Goal: Information Seeking & Learning: Understand process/instructions

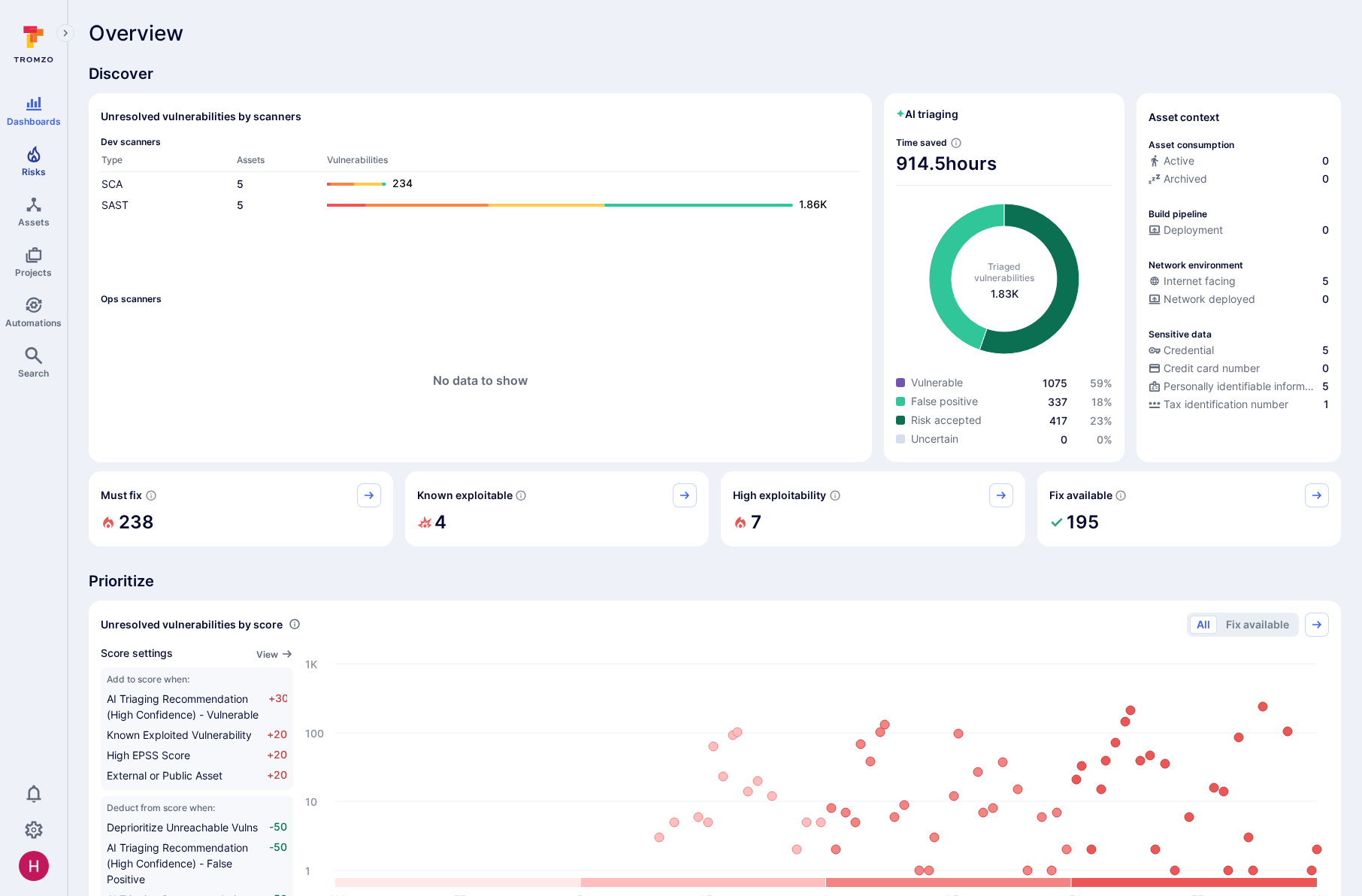
click at [37, 166] on span "Risks" at bounding box center [34, 171] width 24 height 11
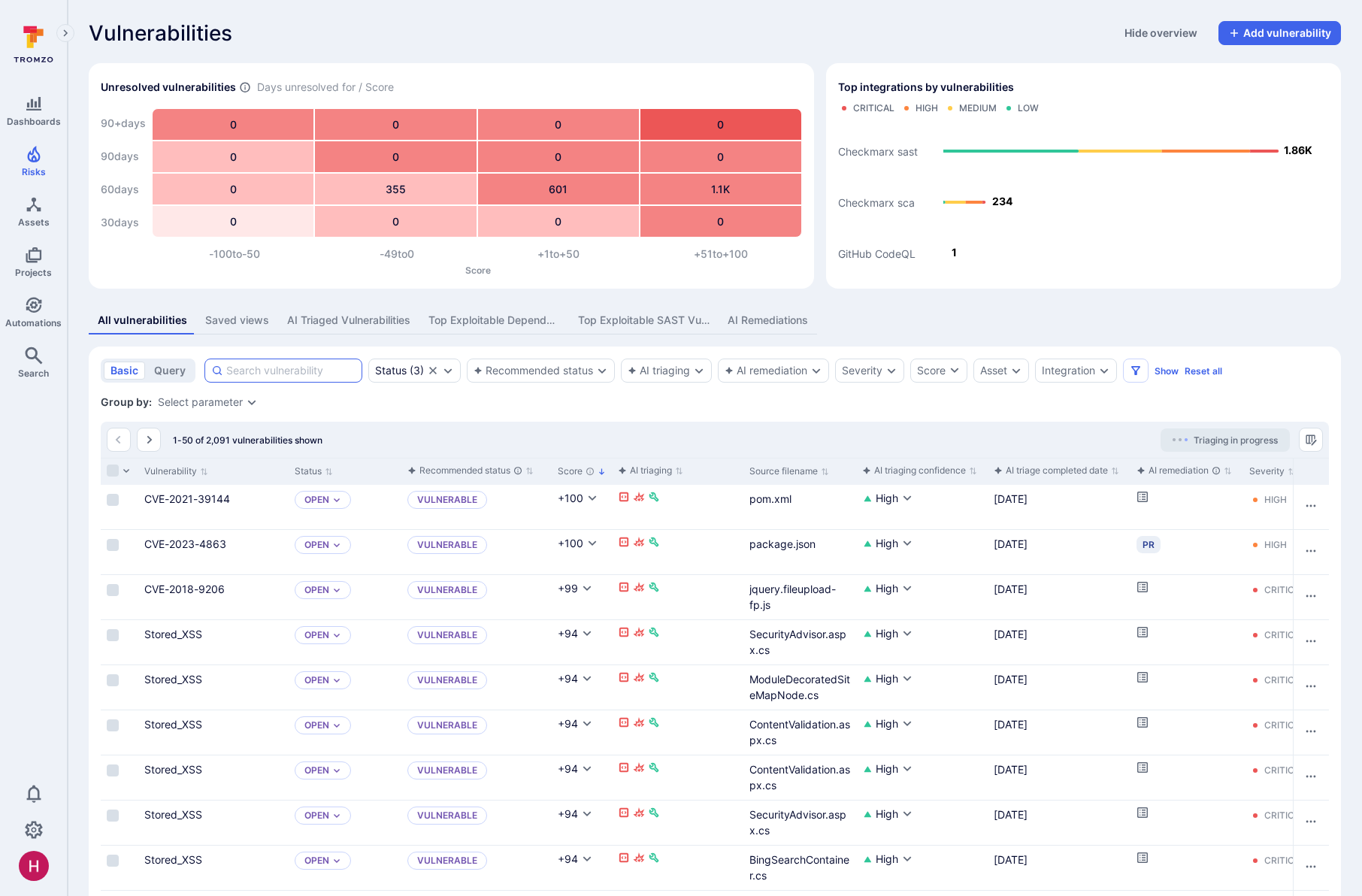
click at [258, 371] on input at bounding box center [291, 371] width 129 height 15
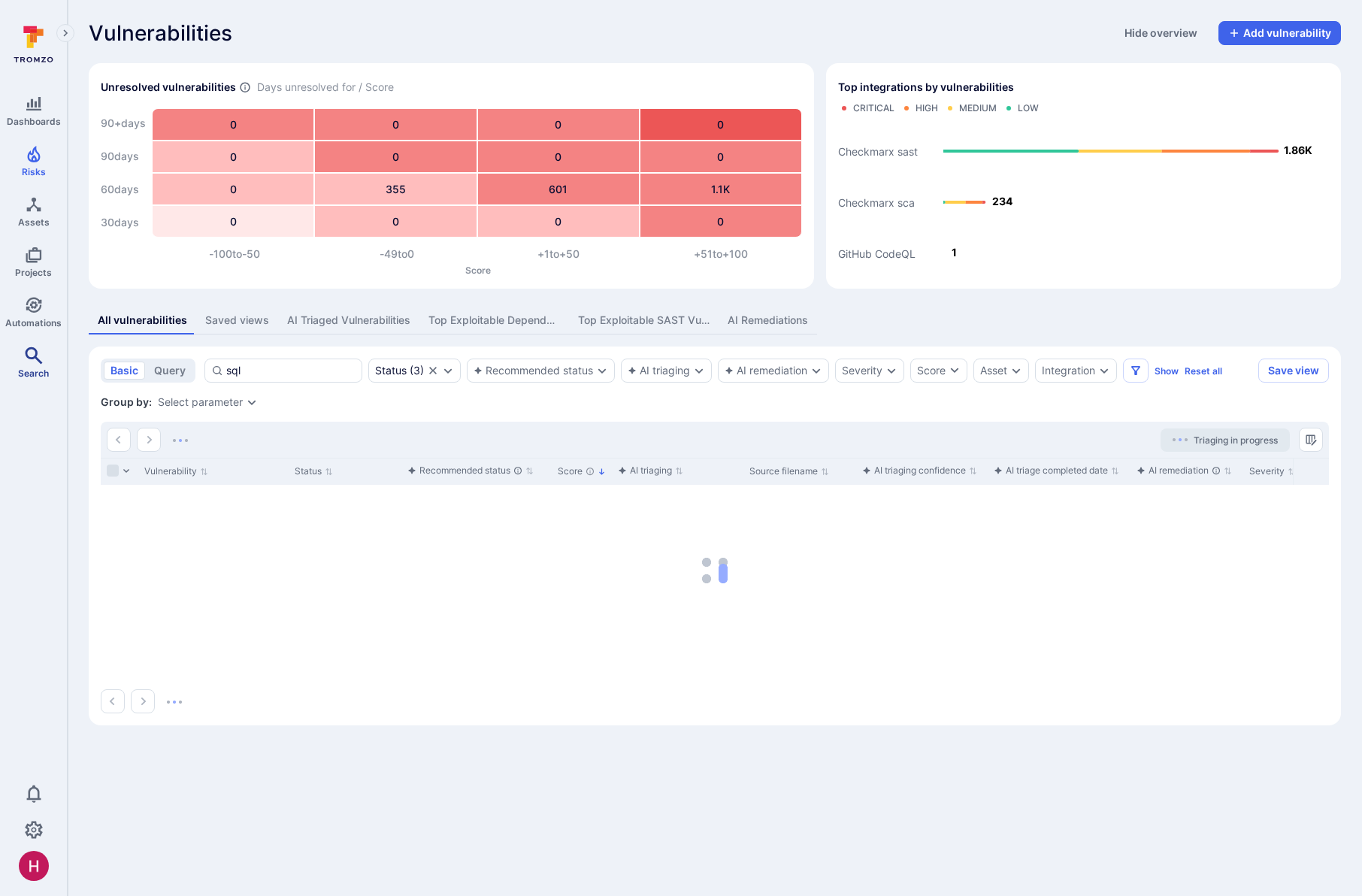
type input "sql"
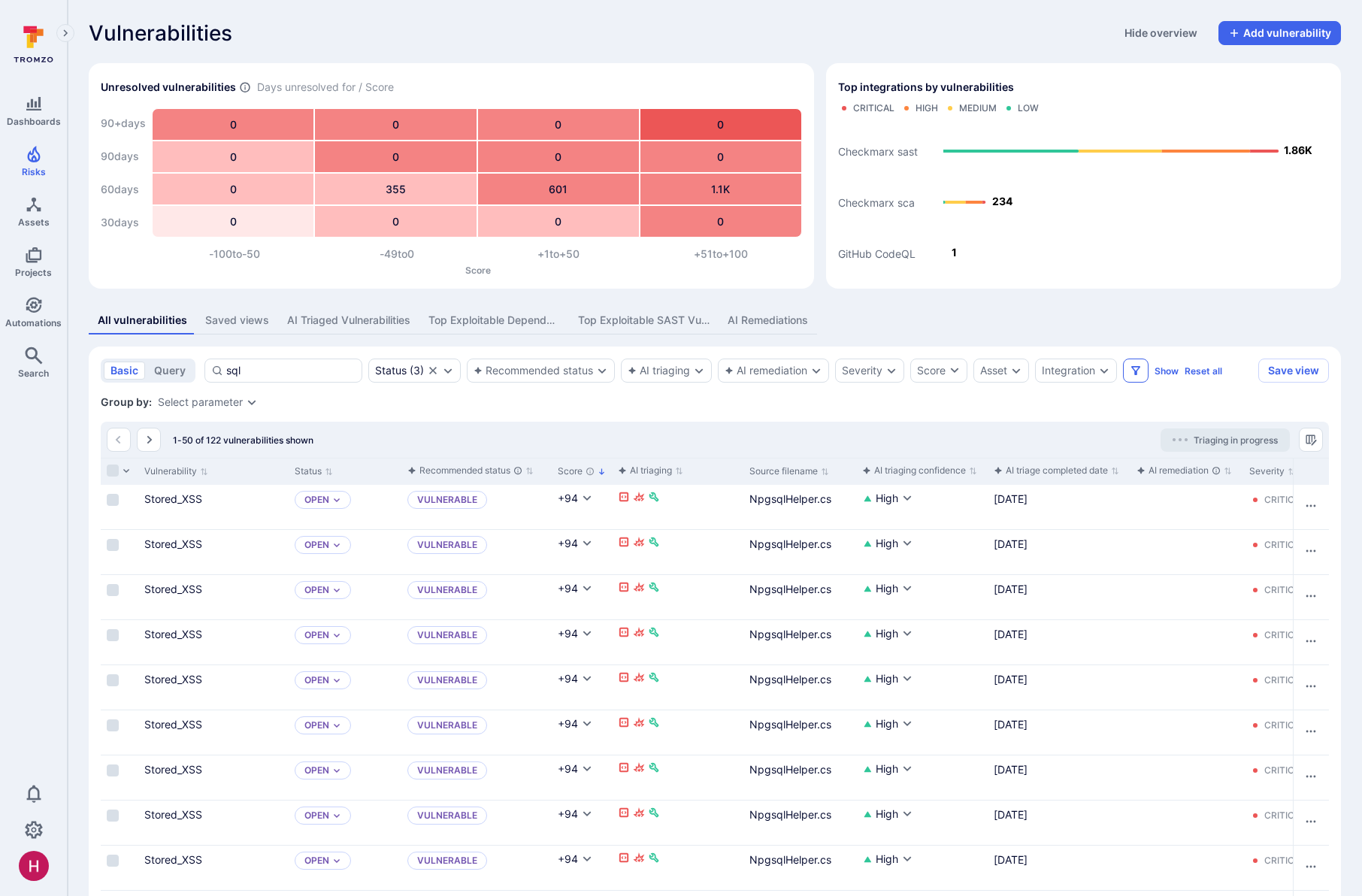
click at [1142, 371] on icon "Filters" at bounding box center [1135, 370] width 12 height 12
click at [1312, 441] on icon "Manage columns" at bounding box center [1310, 439] width 10 height 10
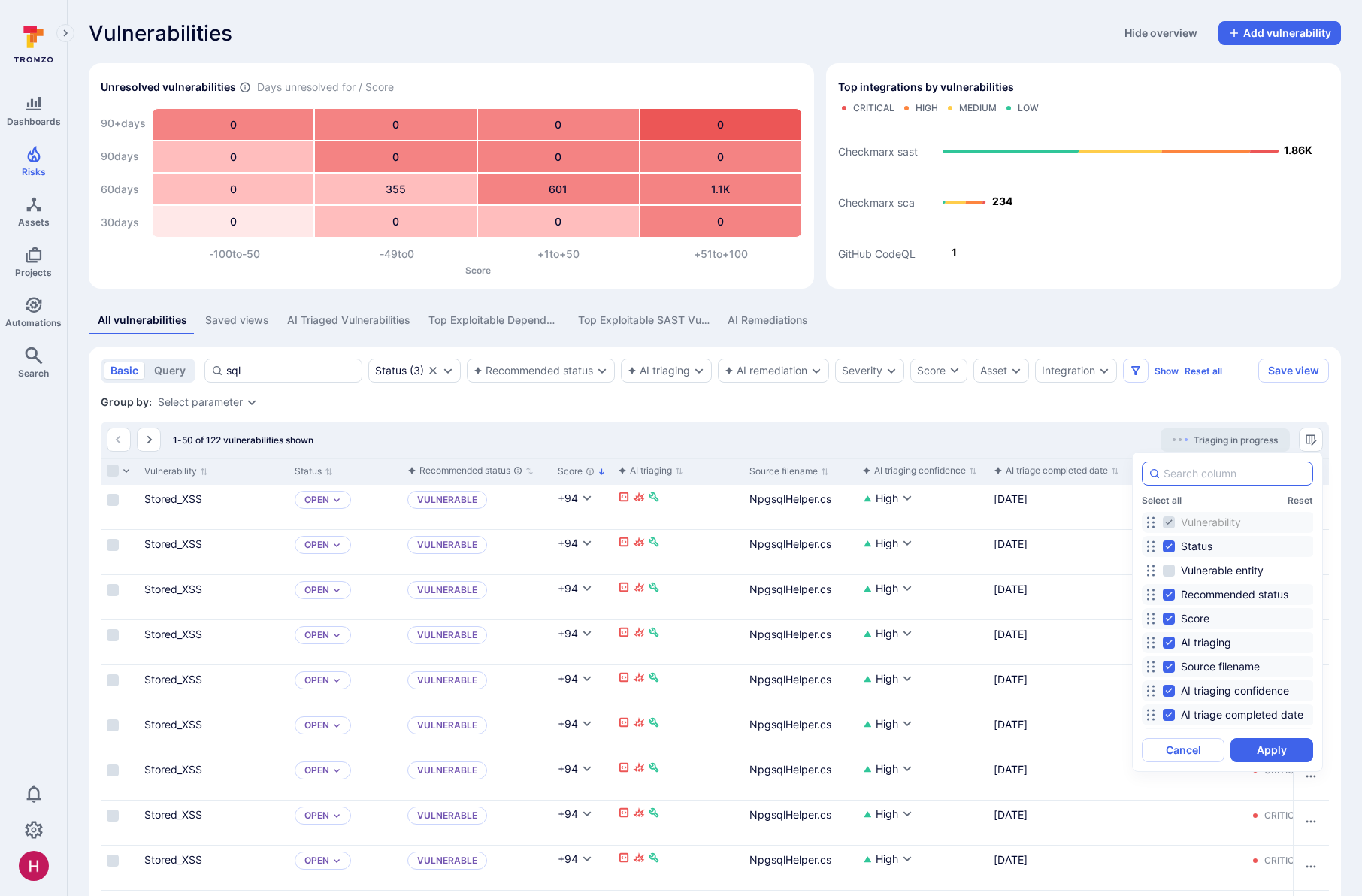
click at [1248, 471] on input at bounding box center [1235, 473] width 143 height 15
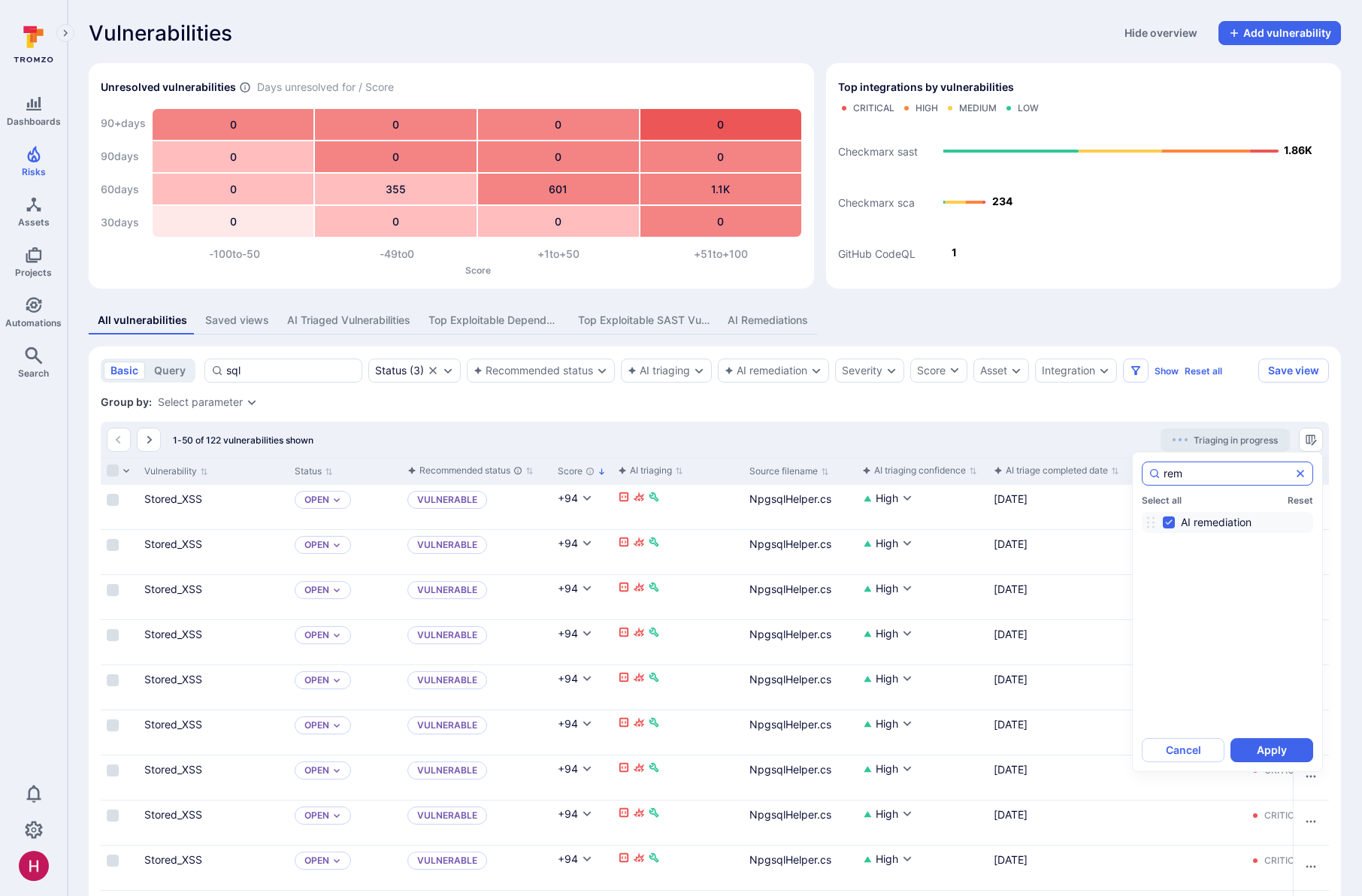
type input "reme"
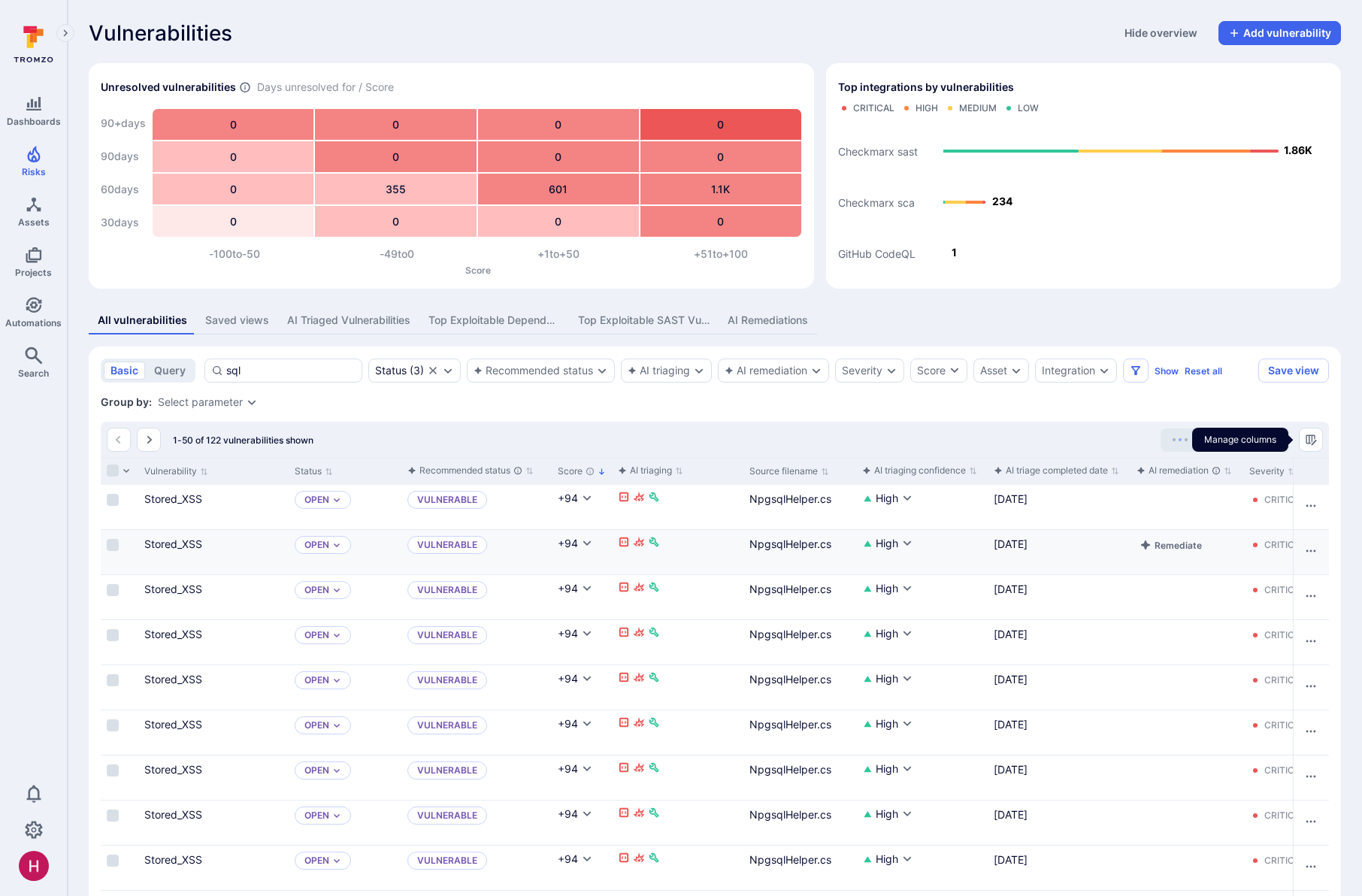
scroll to position [0, 6]
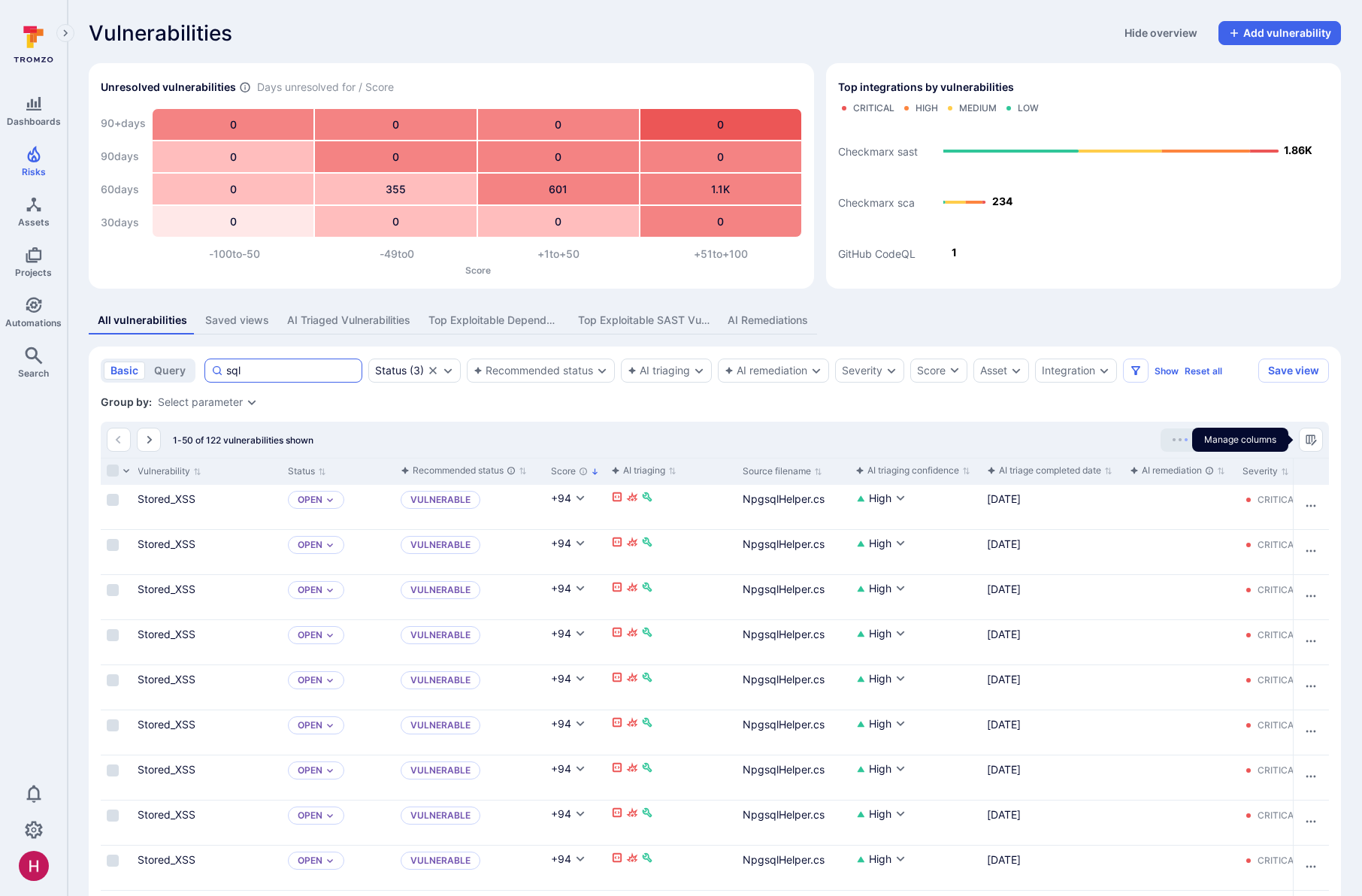
click at [272, 374] on input "sql" at bounding box center [291, 371] width 129 height 15
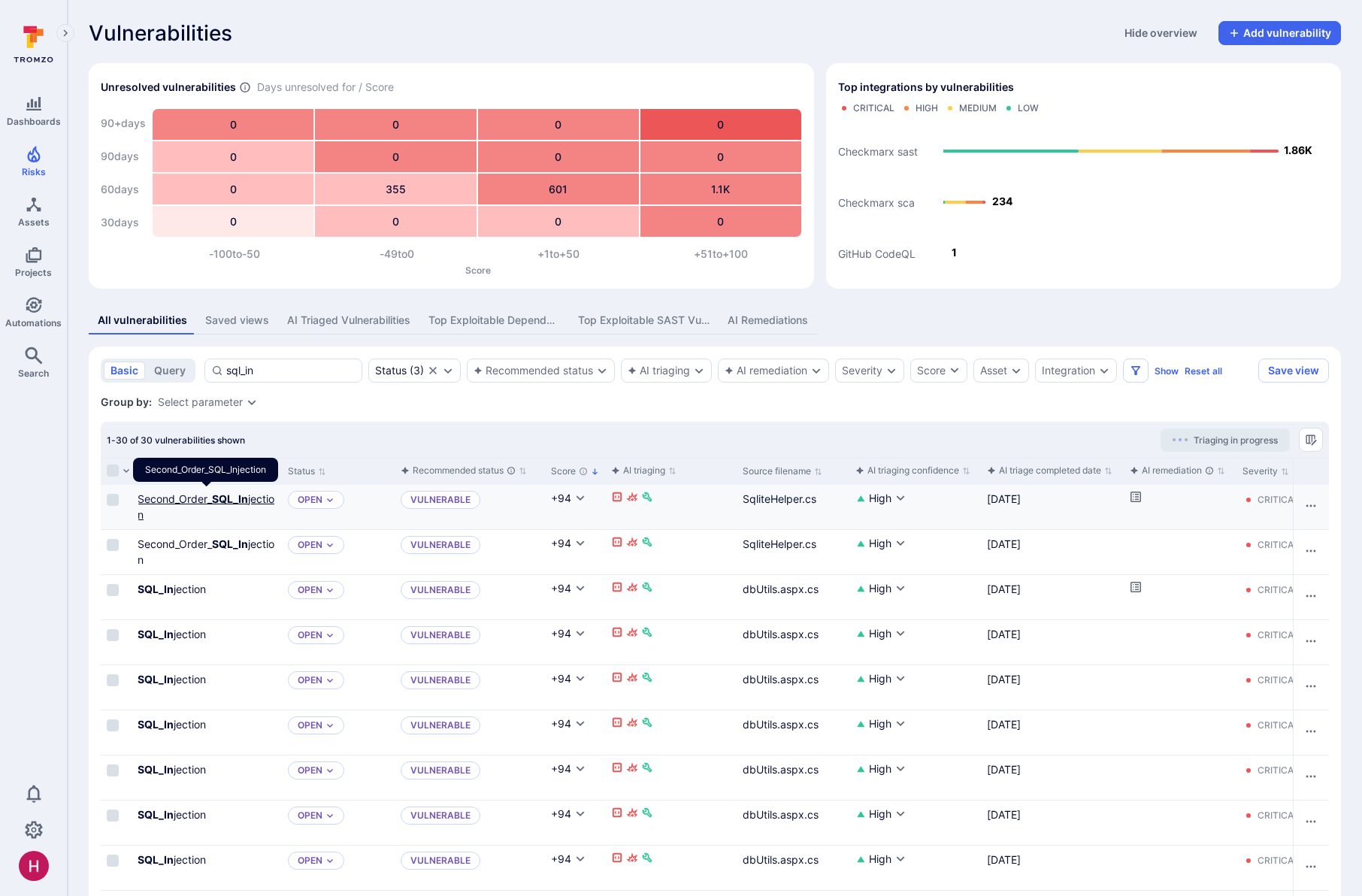
type input "sql_in"
click at [1154, 540] on button "Remediate" at bounding box center [1164, 545] width 69 height 18
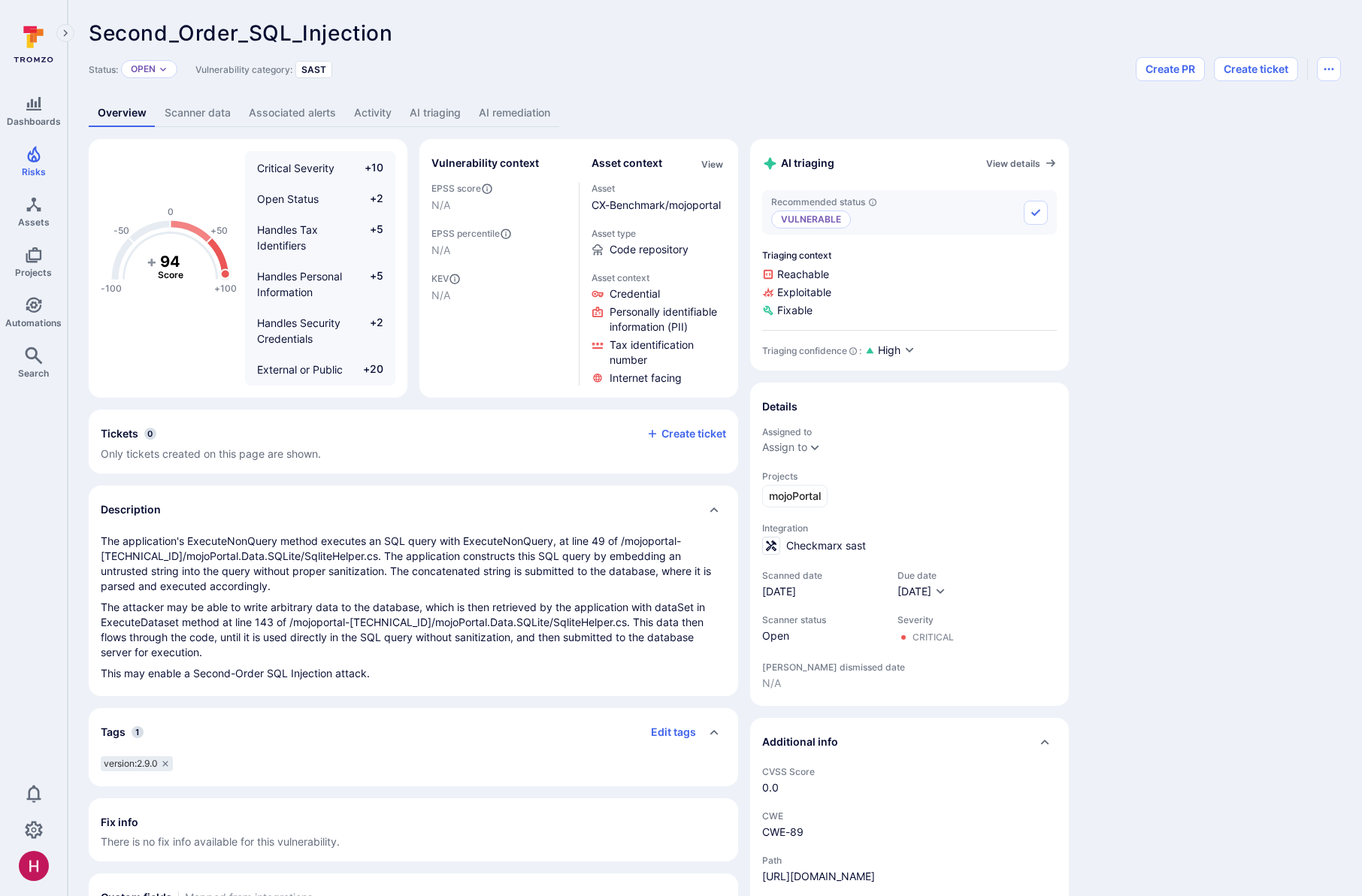
click at [512, 108] on link "AI remediation" at bounding box center [515, 113] width 90 height 28
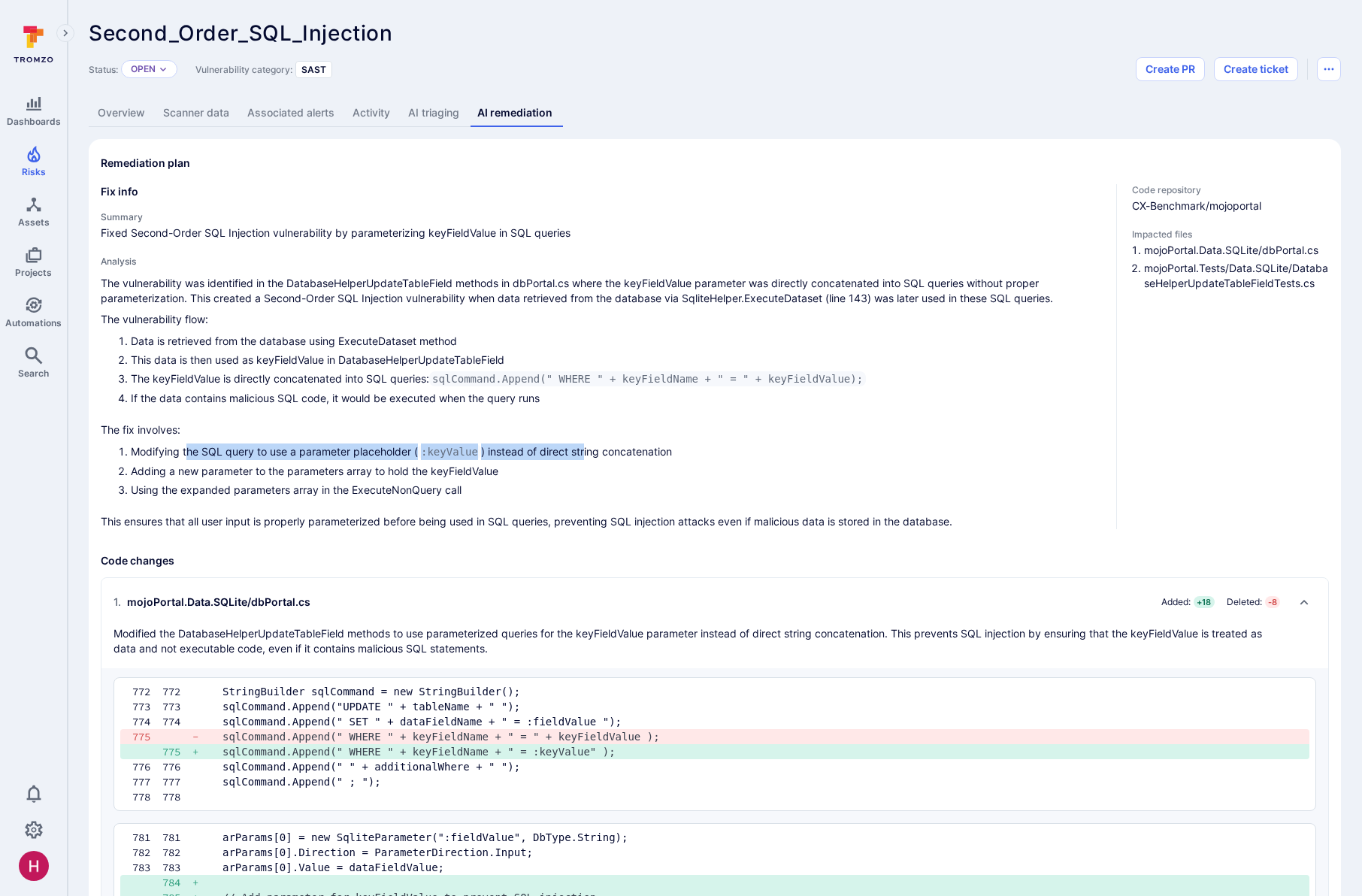
drag, startPoint x: 191, startPoint y: 454, endPoint x: 589, endPoint y: 459, distance: 398.0
click at [588, 459] on li "Modifying the SQL query to use a parameter placeholder ( :keyValue ) instead of…" at bounding box center [617, 451] width 973 height 17
click at [589, 459] on li "Modifying the SQL query to use a parameter placeholder ( :keyValue ) instead of…" at bounding box center [617, 451] width 973 height 17
drag, startPoint x: 194, startPoint y: 470, endPoint x: 495, endPoint y: 475, distance: 301.0
click at [495, 475] on li "Adding a new parameter to the parameters array to hold the keyFieldValue" at bounding box center [617, 470] width 973 height 16
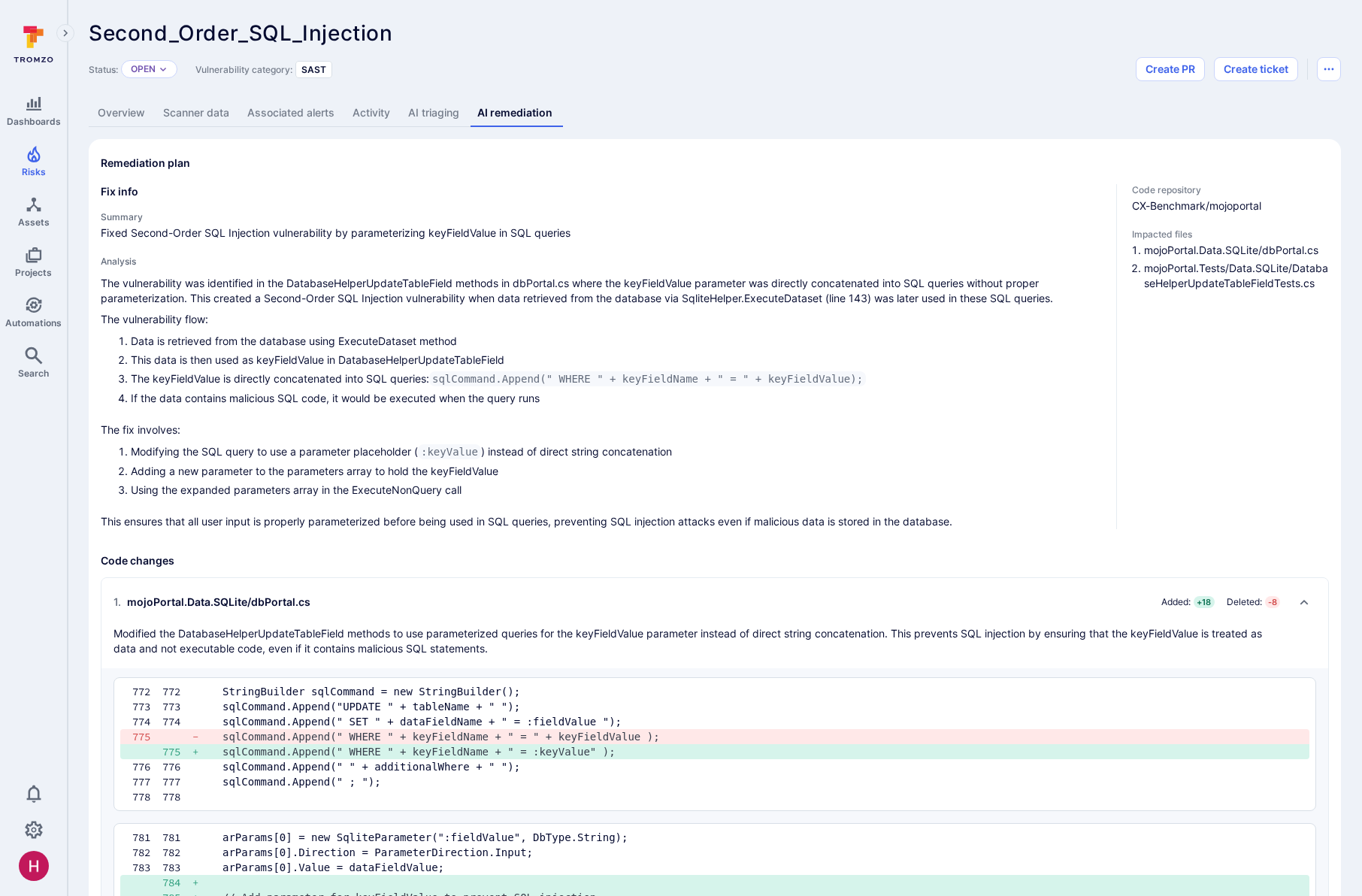
click at [497, 475] on li "Adding a new parameter to the parameters array to hold the keyFieldValue" at bounding box center [617, 470] width 973 height 16
drag, startPoint x: 512, startPoint y: 471, endPoint x: 316, endPoint y: 466, distance: 196.1
click at [316, 466] on li "Adding a new parameter to the parameters array to hold the keyFieldValue" at bounding box center [617, 470] width 973 height 16
drag, startPoint x: 316, startPoint y: 466, endPoint x: 238, endPoint y: 482, distance: 79.6
click at [311, 469] on li "Adding a new parameter to the parameters array to hold the keyFieldValue" at bounding box center [617, 470] width 973 height 16
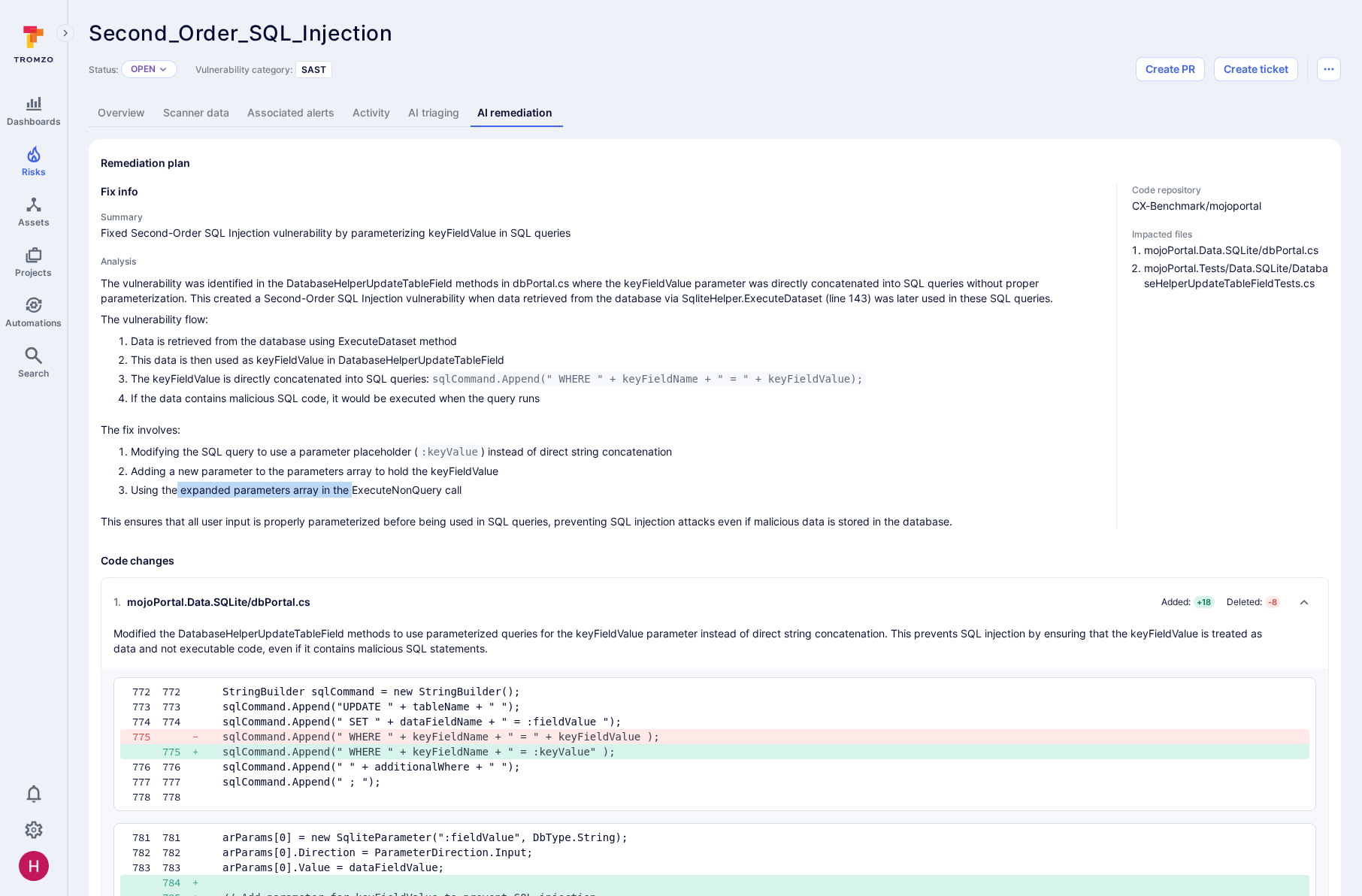
drag, startPoint x: 208, startPoint y: 488, endPoint x: 353, endPoint y: 489, distance: 145.0
click at [353, 489] on li "Using the expanded parameters array in the ExecuteNonQuery call" at bounding box center [617, 489] width 973 height 16
drag, startPoint x: 354, startPoint y: 489, endPoint x: 325, endPoint y: 502, distance: 31.8
click at [354, 489] on li "Using the expanded parameters array in the ExecuteNonQuery call" at bounding box center [617, 489] width 973 height 16
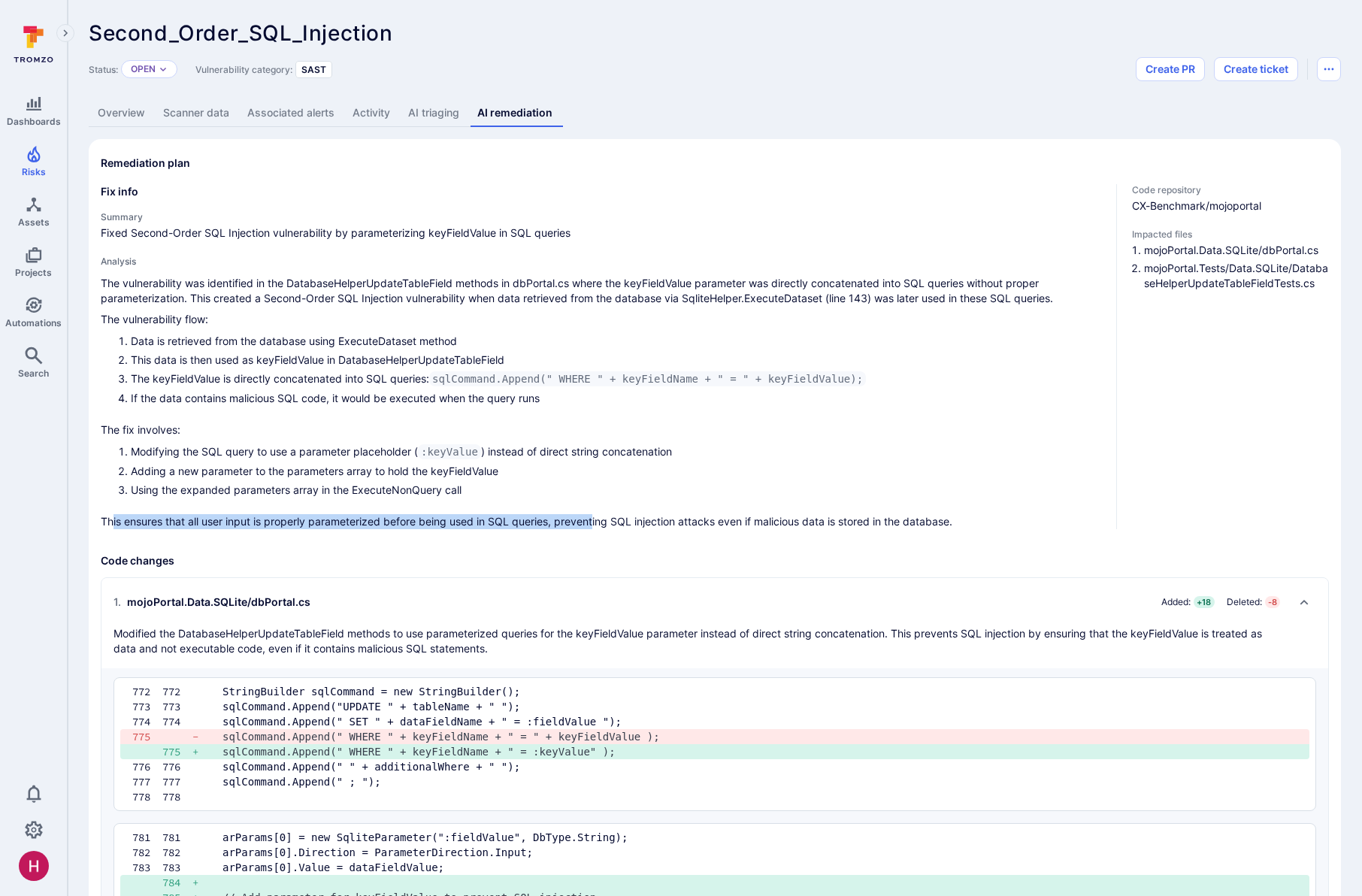
drag, startPoint x: 112, startPoint y: 522, endPoint x: 595, endPoint y: 526, distance: 483.0
click at [595, 526] on p "This ensures that all user input is properly parameterized before being used in…" at bounding box center [603, 522] width 1003 height 15
drag, startPoint x: 596, startPoint y: 525, endPoint x: 587, endPoint y: 522, distance: 9.5
click at [596, 525] on p "This ensures that all user input is properly parameterized before being used in…" at bounding box center [603, 522] width 1003 height 15
